Goal: Browse casually: Explore the website without a specific task or goal

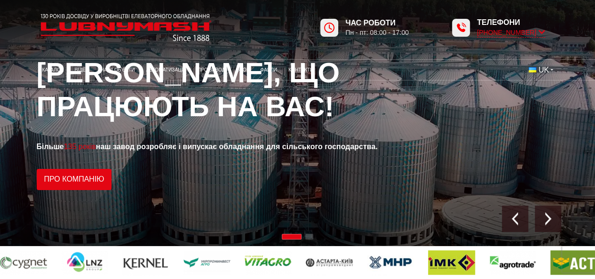
click at [506, 36] on span "[PHONE_NUMBER]" at bounding box center [511, 33] width 68 height 10
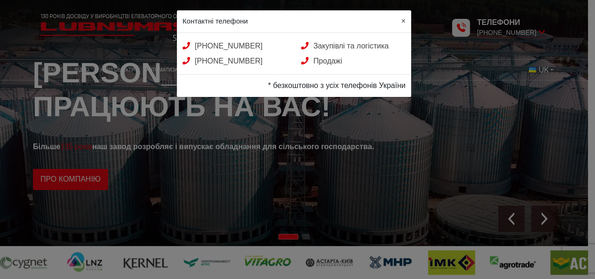
click at [403, 20] on span "×" at bounding box center [404, 21] width 4 height 8
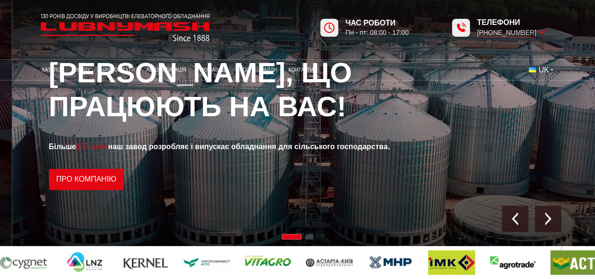
click at [200, 145] on strong "Більше 135 років наш завод розробляє і випускає обладнання для сільського госпо…" at bounding box center [219, 147] width 341 height 8
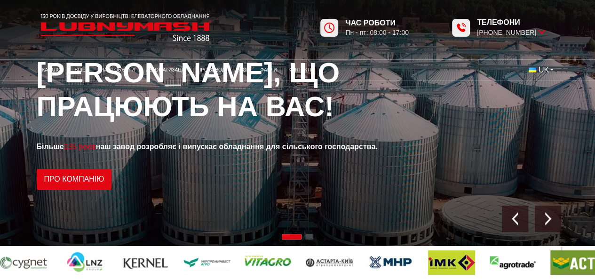
click at [307, 235] on span "Go to slide 2" at bounding box center [309, 237] width 8 height 6
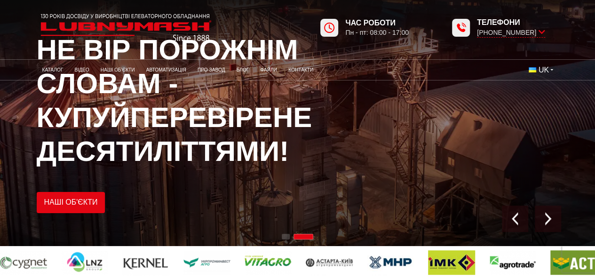
click at [289, 236] on span "Go to slide 1" at bounding box center [286, 237] width 8 height 6
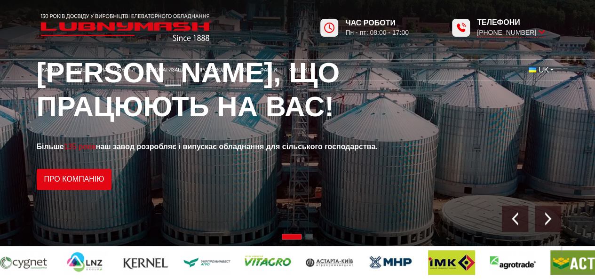
click at [303, 236] on div at bounding box center [297, 237] width 595 height 10
click at [296, 237] on span "Go to slide 1" at bounding box center [292, 237] width 20 height 6
click at [307, 236] on span "Go to slide 2" at bounding box center [309, 237] width 8 height 6
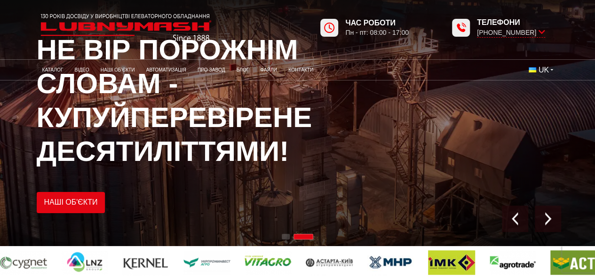
click at [293, 235] on div at bounding box center [297, 237] width 595 height 10
click at [286, 237] on span "Go to slide 1" at bounding box center [286, 237] width 8 height 6
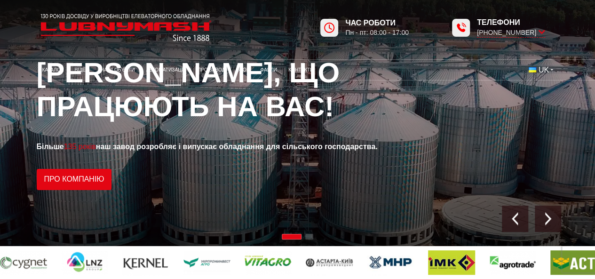
click at [309, 238] on span "Go to slide 2" at bounding box center [309, 237] width 8 height 6
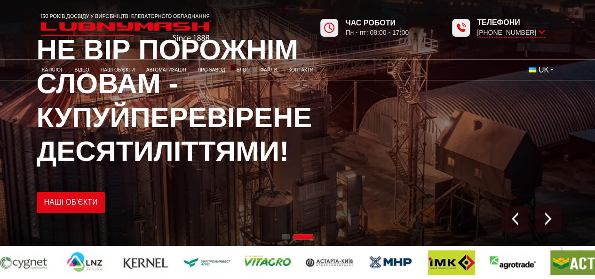
click at [287, 236] on span "Go to slide 1" at bounding box center [286, 237] width 8 height 6
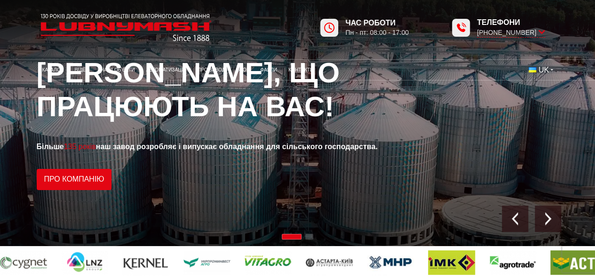
click at [309, 238] on span "Go to slide 2" at bounding box center [309, 237] width 8 height 6
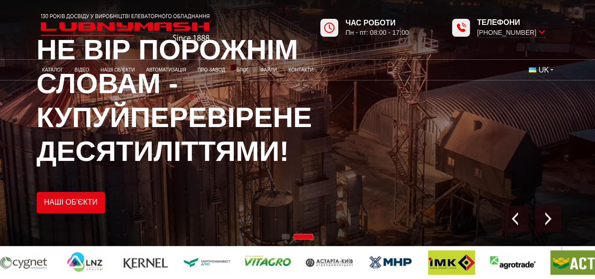
click at [290, 237] on div at bounding box center [297, 237] width 595 height 10
click at [288, 238] on span "Go to slide 1" at bounding box center [286, 237] width 8 height 6
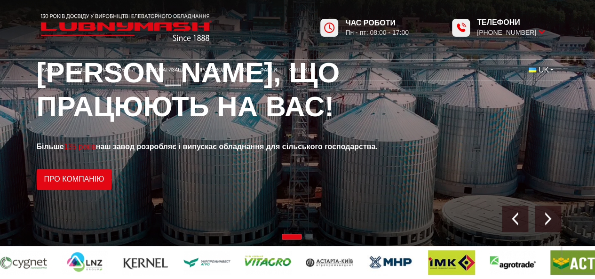
click at [284, 238] on span "Go to slide 1" at bounding box center [292, 237] width 20 height 6
click at [305, 238] on div at bounding box center [297, 237] width 595 height 10
click at [308, 236] on span "Go to slide 2" at bounding box center [309, 237] width 8 height 6
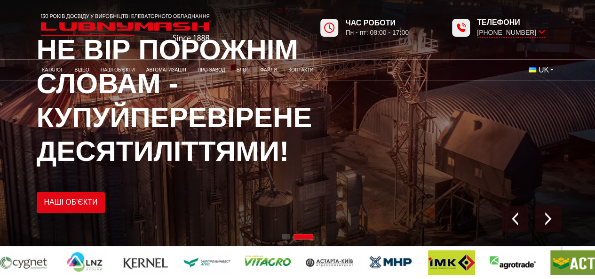
click at [285, 237] on span "Go to slide 1" at bounding box center [286, 237] width 8 height 6
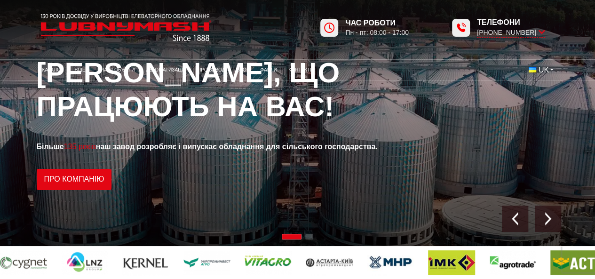
click at [298, 237] on span "Go to slide 1" at bounding box center [292, 237] width 20 height 6
click at [308, 237] on span "Go to slide 2" at bounding box center [309, 237] width 8 height 6
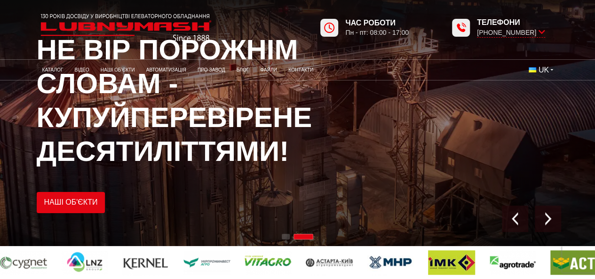
click at [284, 237] on span "Go to slide 1" at bounding box center [286, 237] width 8 height 6
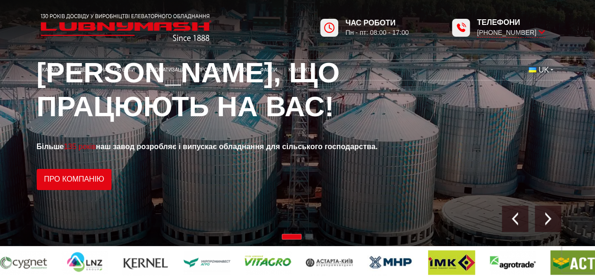
click at [313, 240] on span "Go to slide 2" at bounding box center [309, 237] width 8 height 6
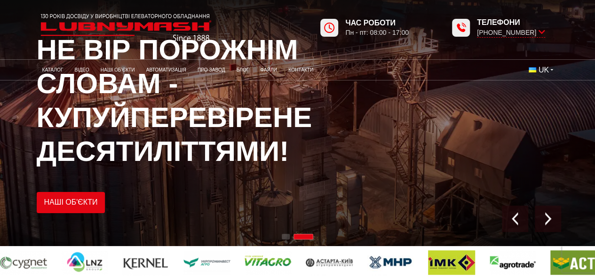
click at [284, 237] on span "Go to slide 1" at bounding box center [286, 237] width 8 height 6
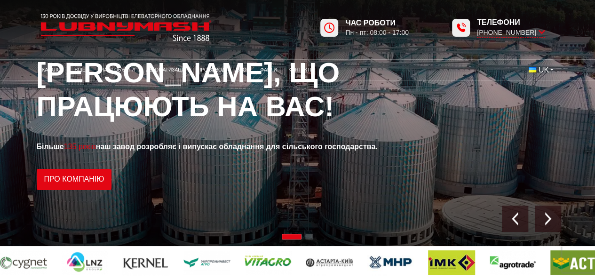
click at [295, 240] on div at bounding box center [297, 237] width 595 height 10
click at [304, 238] on div at bounding box center [297, 237] width 595 height 10
click at [309, 237] on span "Go to slide 2" at bounding box center [309, 237] width 8 height 6
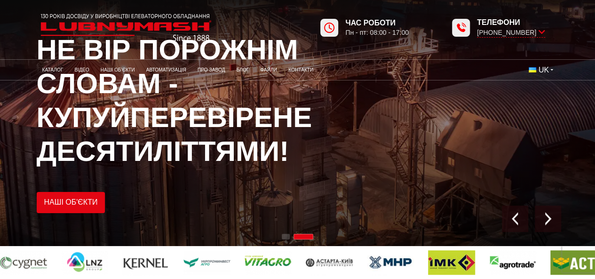
click at [287, 239] on span "Go to slide 1" at bounding box center [286, 237] width 8 height 6
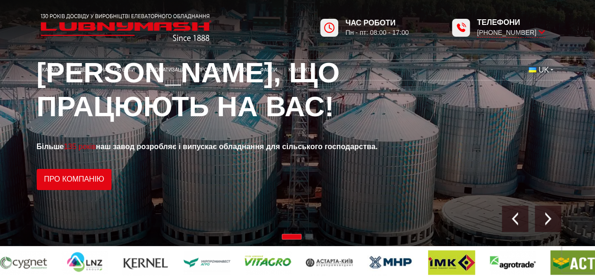
click at [309, 237] on span "Go to slide 2" at bounding box center [309, 237] width 8 height 6
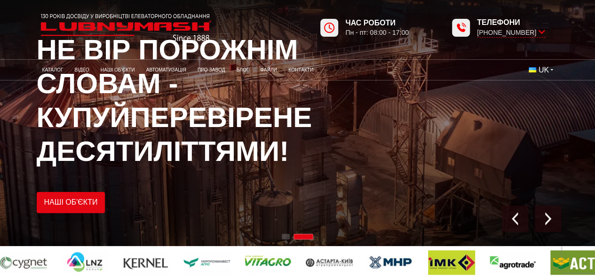
click at [291, 235] on div at bounding box center [297, 237] width 595 height 10
click at [287, 236] on span "Go to slide 1" at bounding box center [286, 237] width 8 height 6
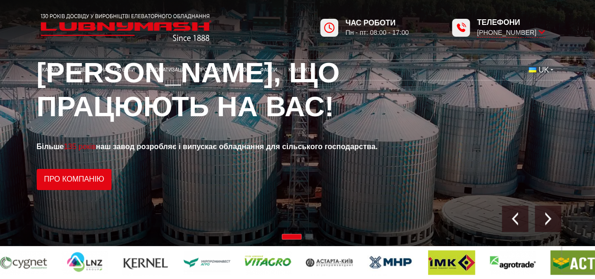
click at [306, 236] on span "Go to slide 2" at bounding box center [309, 237] width 8 height 6
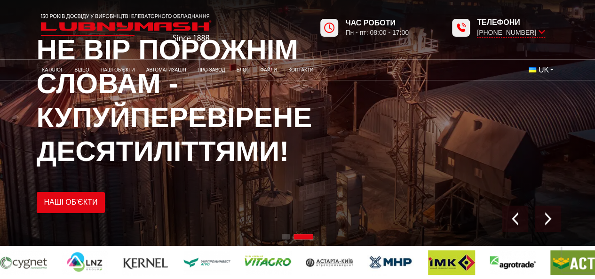
click at [291, 237] on div at bounding box center [297, 237] width 595 height 10
click at [289, 237] on span "Go to slide 1" at bounding box center [286, 237] width 8 height 6
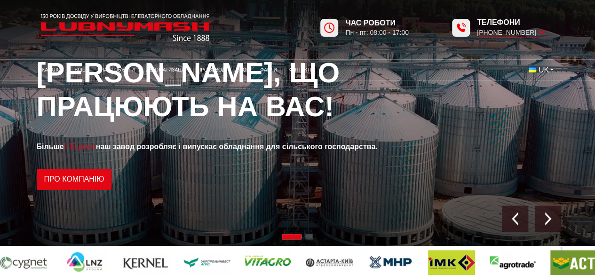
click at [302, 237] on div at bounding box center [297, 237] width 595 height 10
click at [307, 237] on span "Go to slide 2" at bounding box center [309, 237] width 8 height 6
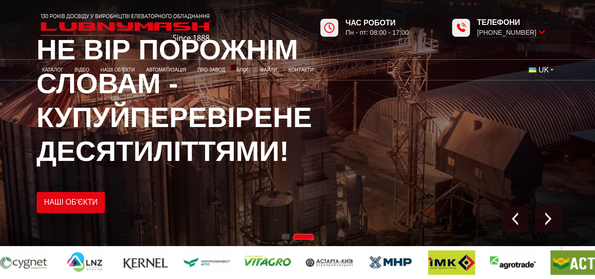
click at [295, 237] on span "Go to slide 2" at bounding box center [304, 237] width 20 height 6
click at [289, 237] on span "Go to slide 1" at bounding box center [286, 237] width 8 height 6
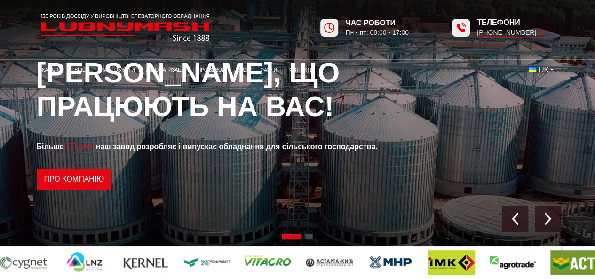
click at [305, 239] on div at bounding box center [297, 237] width 595 height 10
click at [296, 238] on span "Go to slide 1" at bounding box center [292, 237] width 20 height 6
click at [309, 238] on span "Go to slide 2" at bounding box center [309, 237] width 8 height 6
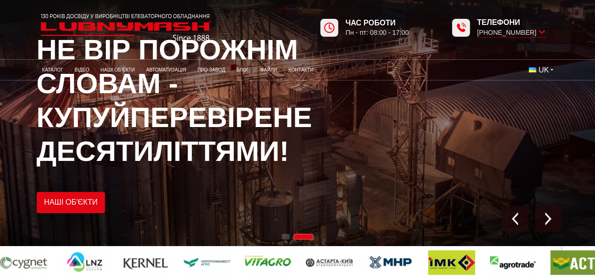
click at [289, 238] on span "Go to slide 1" at bounding box center [286, 237] width 8 height 6
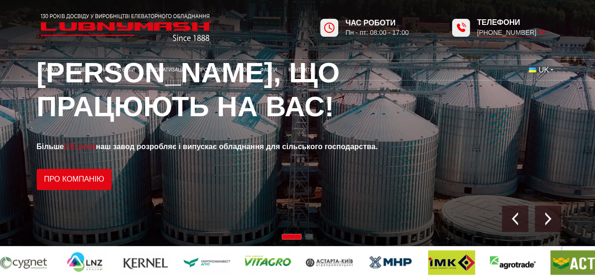
click at [302, 239] on div at bounding box center [297, 237] width 595 height 10
click at [309, 239] on span "Go to slide 2" at bounding box center [309, 237] width 8 height 6
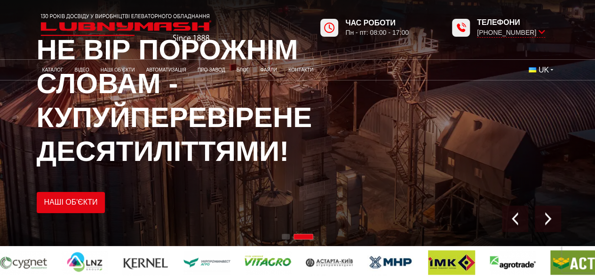
click at [291, 237] on div at bounding box center [297, 237] width 595 height 10
click at [289, 238] on span "Go to slide 1" at bounding box center [286, 237] width 8 height 6
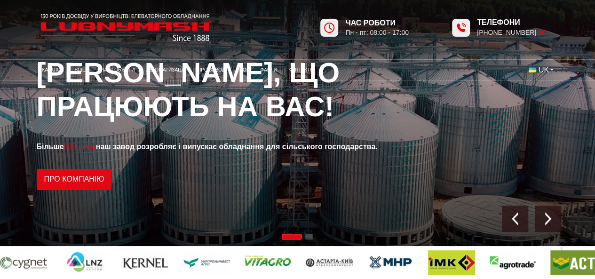
click at [309, 237] on span "Go to slide 2" at bounding box center [309, 237] width 8 height 6
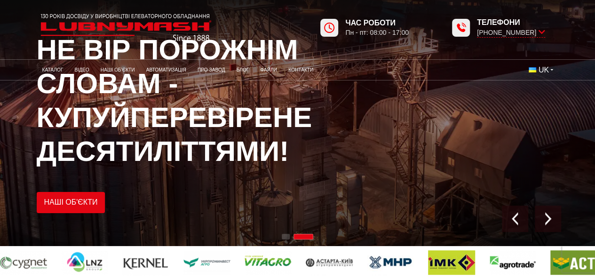
click at [291, 236] on div at bounding box center [297, 237] width 595 height 10
click at [286, 237] on span "Go to slide 1" at bounding box center [286, 237] width 8 height 6
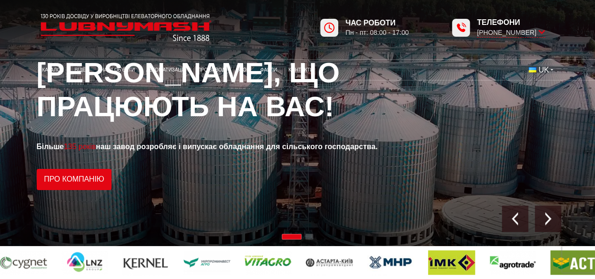
click at [306, 237] on span "Go to slide 2" at bounding box center [309, 237] width 8 height 6
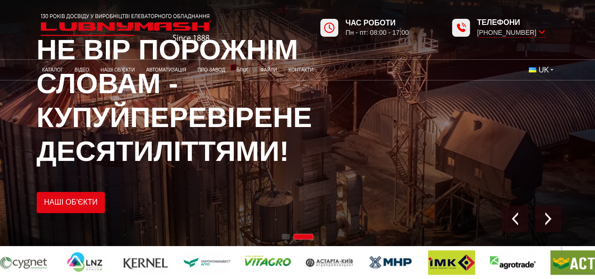
click at [289, 237] on span "Go to slide 1" at bounding box center [286, 237] width 8 height 6
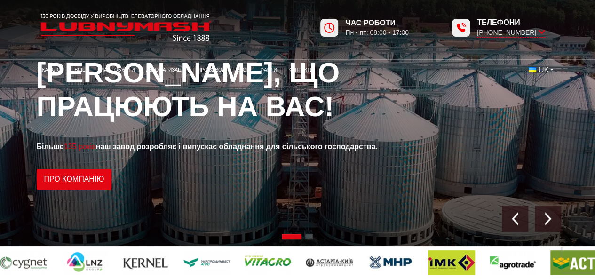
click at [306, 237] on span "Go to slide 2" at bounding box center [309, 237] width 8 height 6
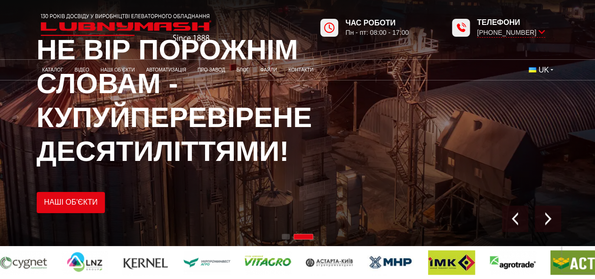
click at [291, 236] on div at bounding box center [297, 237] width 595 height 10
click at [287, 239] on span "Go to slide 1" at bounding box center [286, 237] width 8 height 6
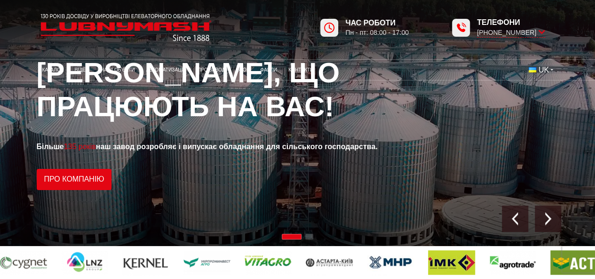
click at [309, 235] on span "Go to slide 2" at bounding box center [309, 237] width 8 height 6
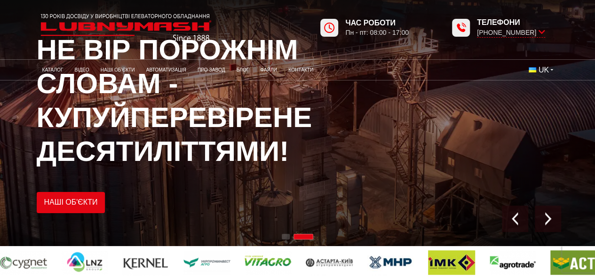
click at [292, 237] on div at bounding box center [297, 237] width 595 height 10
click at [287, 238] on span "Go to slide 1" at bounding box center [286, 237] width 8 height 6
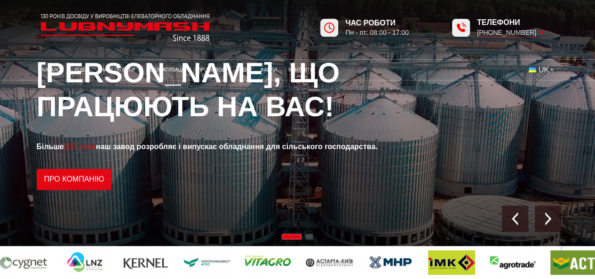
click at [305, 237] on div at bounding box center [297, 237] width 595 height 10
click at [304, 238] on div at bounding box center [297, 237] width 595 height 10
click at [305, 238] on div at bounding box center [297, 237] width 595 height 10
click at [309, 238] on span "Go to slide 2" at bounding box center [309, 237] width 8 height 6
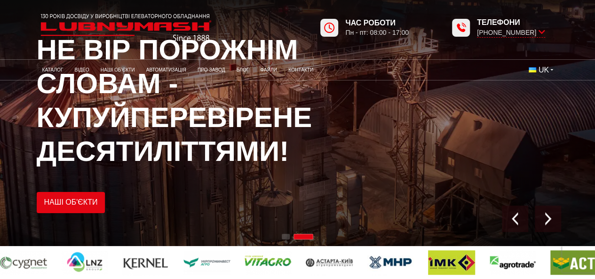
click at [287, 237] on span "Go to slide 1" at bounding box center [286, 237] width 8 height 6
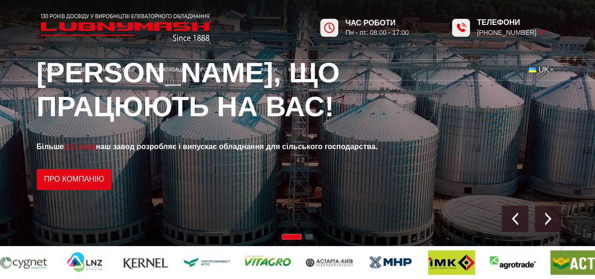
click at [287, 236] on span "Go to slide 1" at bounding box center [292, 237] width 20 height 6
click at [298, 236] on span "Go to slide 1" at bounding box center [292, 237] width 20 height 6
click at [305, 237] on div at bounding box center [297, 237] width 595 height 10
click at [307, 237] on span "Go to slide 2" at bounding box center [309, 237] width 8 height 6
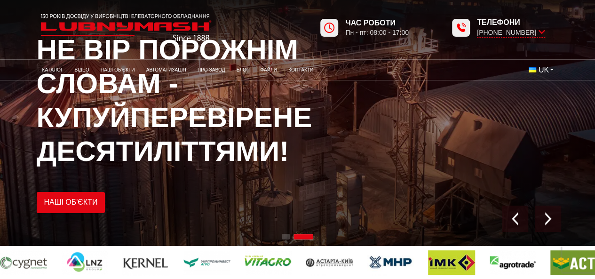
click at [284, 239] on span "Go to slide 1" at bounding box center [286, 237] width 8 height 6
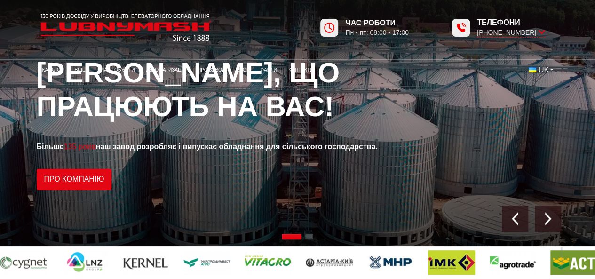
click at [305, 239] on div at bounding box center [297, 237] width 595 height 10
click at [307, 239] on span "Go to slide 2" at bounding box center [309, 237] width 8 height 6
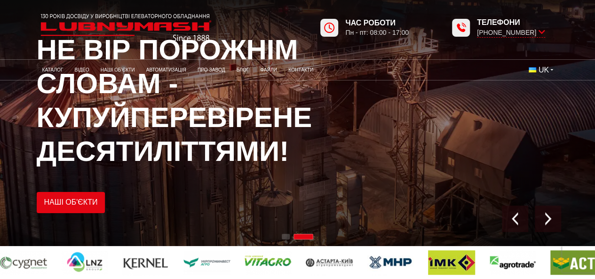
click at [290, 239] on div at bounding box center [297, 237] width 595 height 10
click at [289, 239] on span "Go to slide 1" at bounding box center [286, 237] width 8 height 6
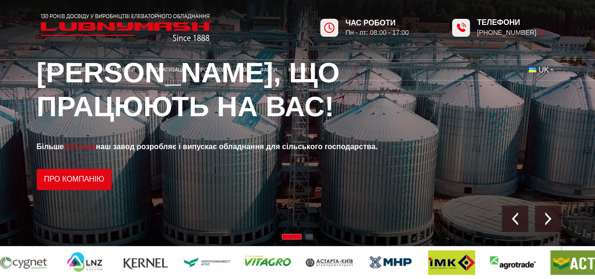
click at [305, 239] on span "Go to slide 2" at bounding box center [309, 237] width 8 height 6
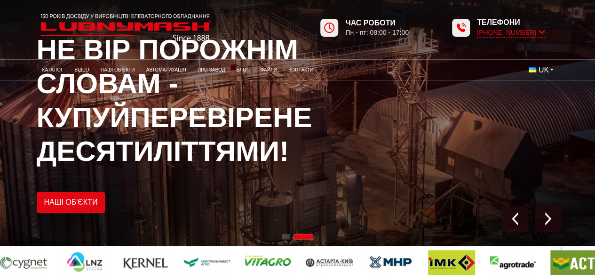
click at [539, 32] on icon at bounding box center [542, 32] width 7 height 9
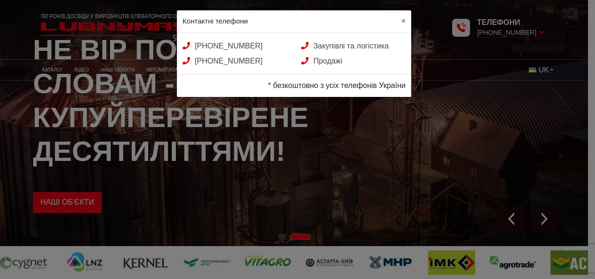
click at [406, 20] on span "×" at bounding box center [404, 21] width 4 height 8
